Goal: Task Accomplishment & Management: Use online tool/utility

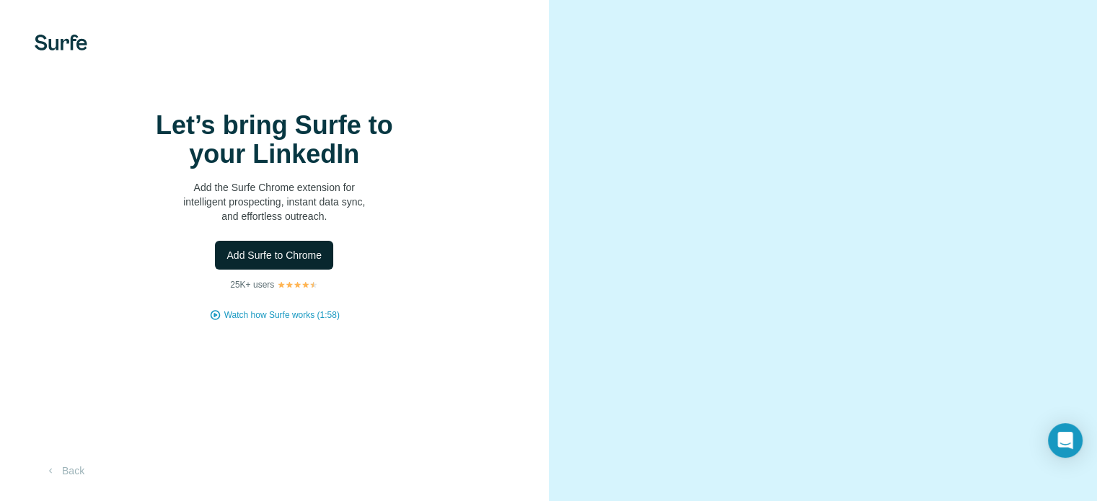
click at [279, 270] on button "Add Surfe to Chrome" at bounding box center [274, 255] width 118 height 29
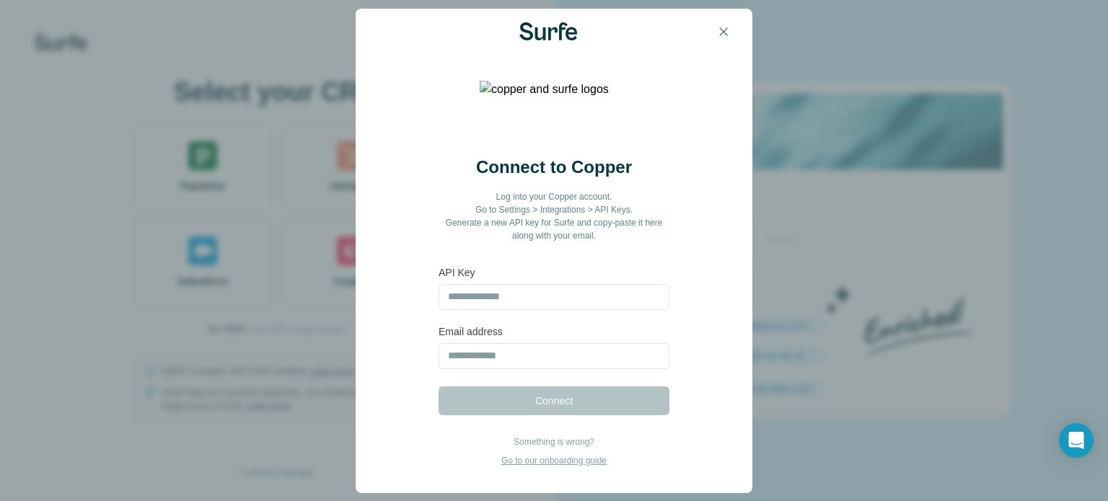
click at [748, 37] on div at bounding box center [554, 32] width 397 height 46
click at [729, 31] on icon "button" at bounding box center [723, 32] width 14 height 14
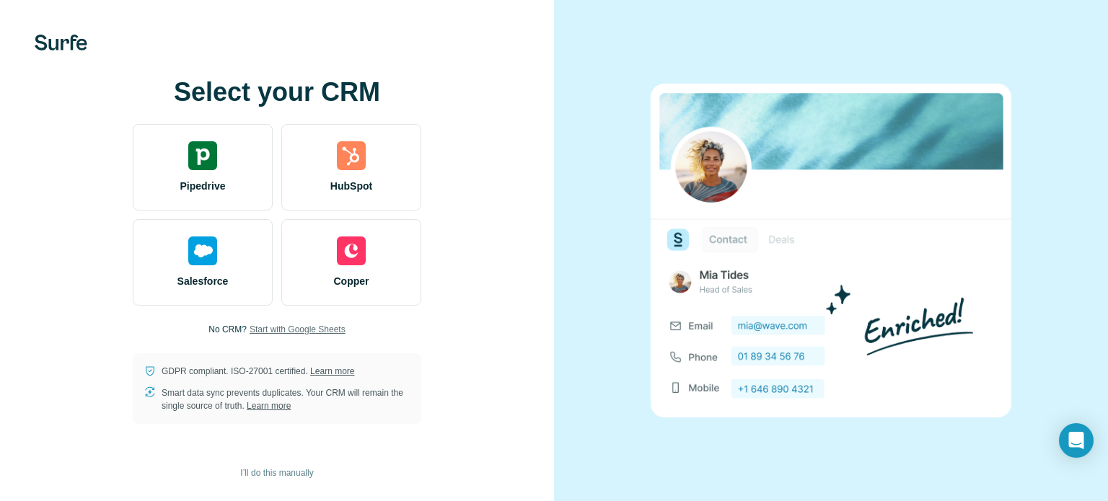
click at [283, 328] on span "Start with Google Sheets" at bounding box center [298, 329] width 96 height 13
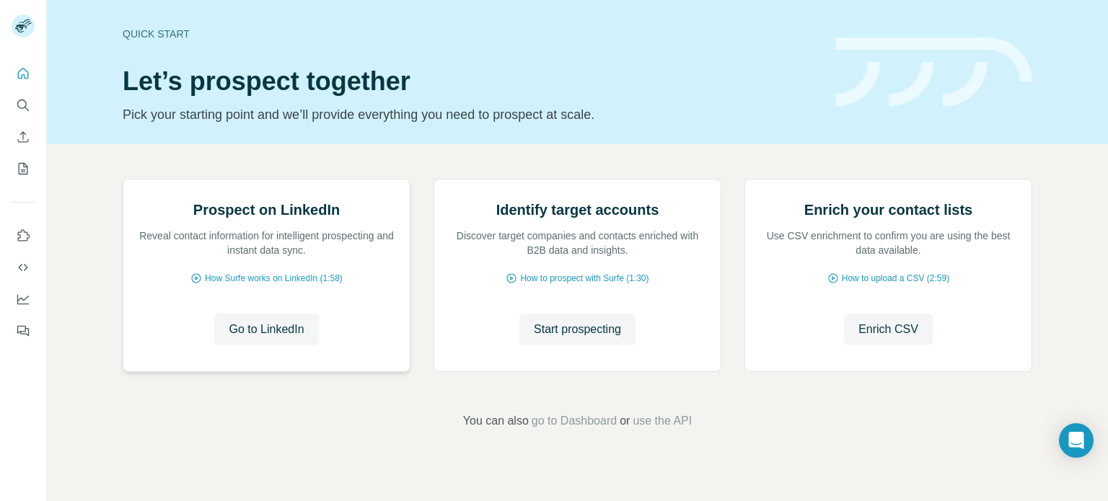
click at [257, 372] on div "Prospect on LinkedIn Reveal contact information for intelligent prospecting and…" at bounding box center [266, 276] width 286 height 192
click at [254, 285] on span "How Surfe works on LinkedIn (1:58)" at bounding box center [274, 278] width 138 height 13
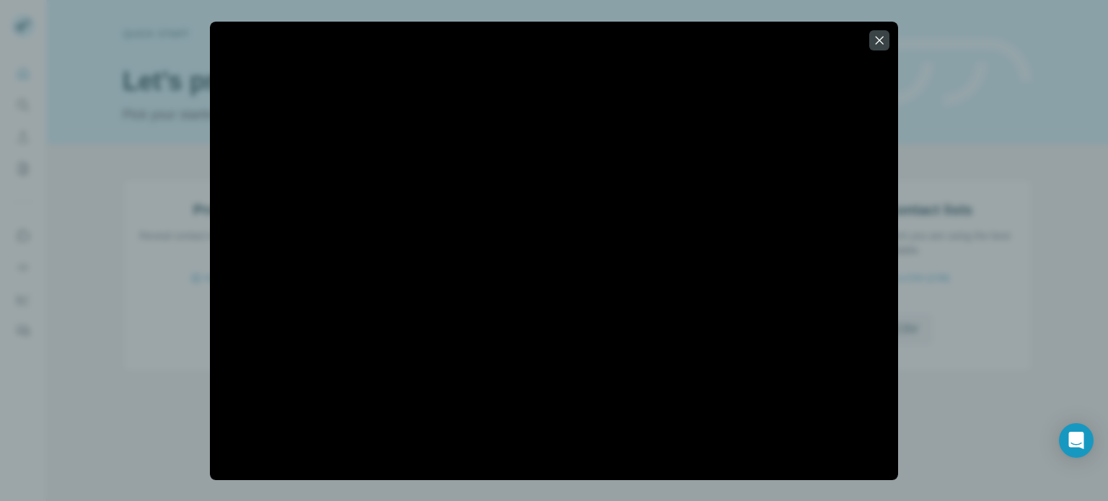
click at [884, 28] on div at bounding box center [554, 251] width 688 height 459
click at [880, 39] on icon "button" at bounding box center [880, 40] width 8 height 8
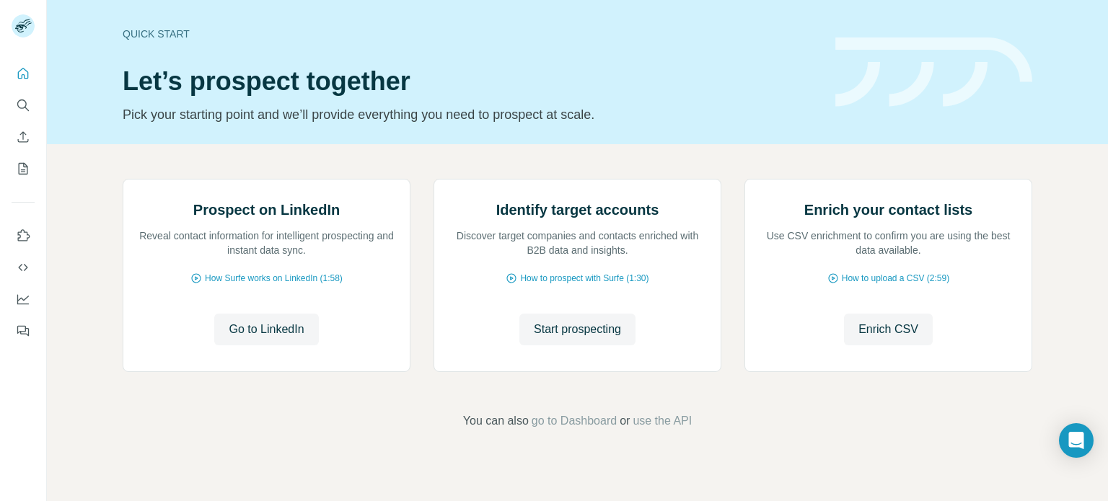
click at [764, 136] on div "Quick start Let’s prospect together Pick your starting point and we’ll provide …" at bounding box center [577, 72] width 1061 height 144
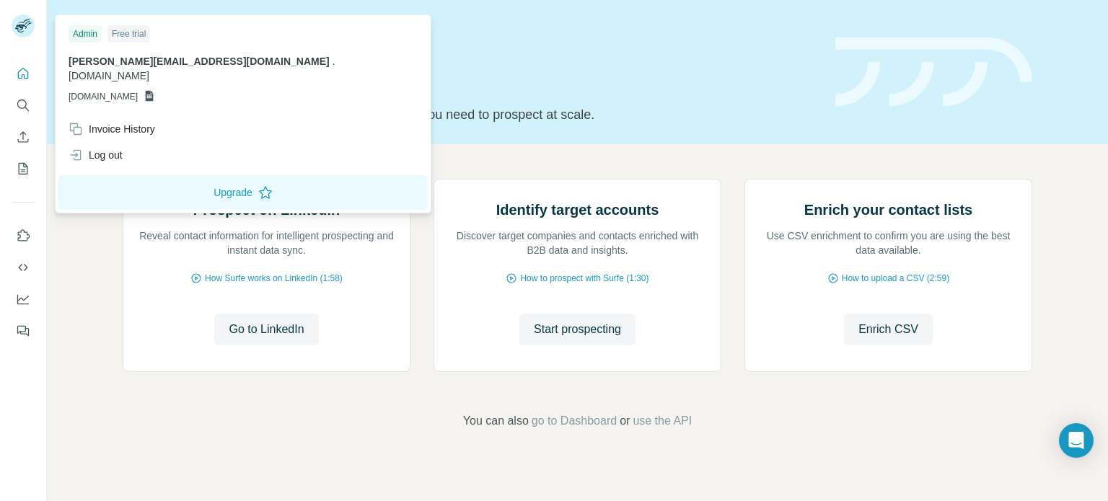
click at [136, 36] on div "Free trial" at bounding box center [128, 33] width 43 height 17
